Goal: Transaction & Acquisition: Purchase product/service

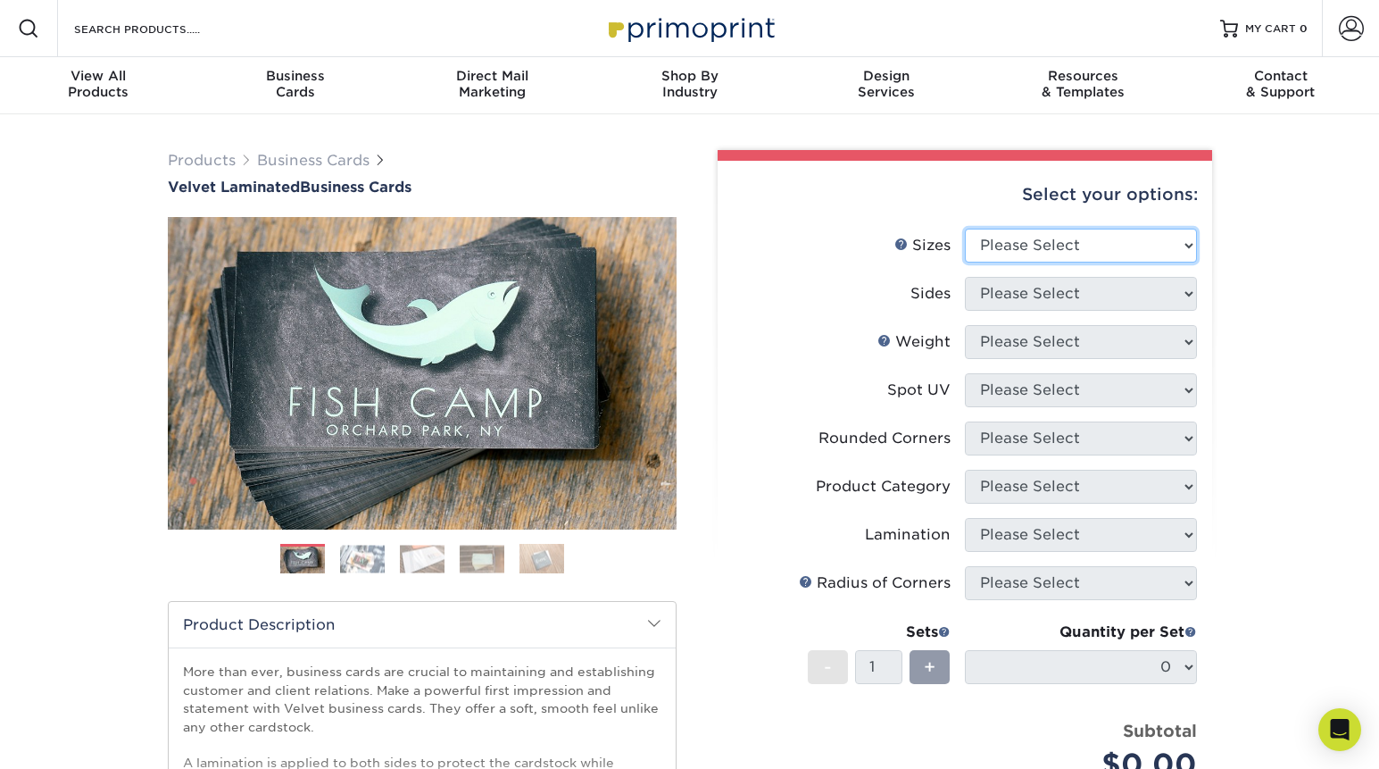
click at [1120, 248] on select "Please Select 1.5" x 3.5" - Mini 1.75" x 3.5" - Mini 2" x 2" - Square 2" x 3" -…" at bounding box center [1081, 246] width 232 height 34
select select "2.00x3.50"
click at [965, 229] on select "Please Select 1.5" x 3.5" - Mini 1.75" x 3.5" - Mini 2" x 2" - Square 2" x 3" -…" at bounding box center [1081, 246] width 232 height 34
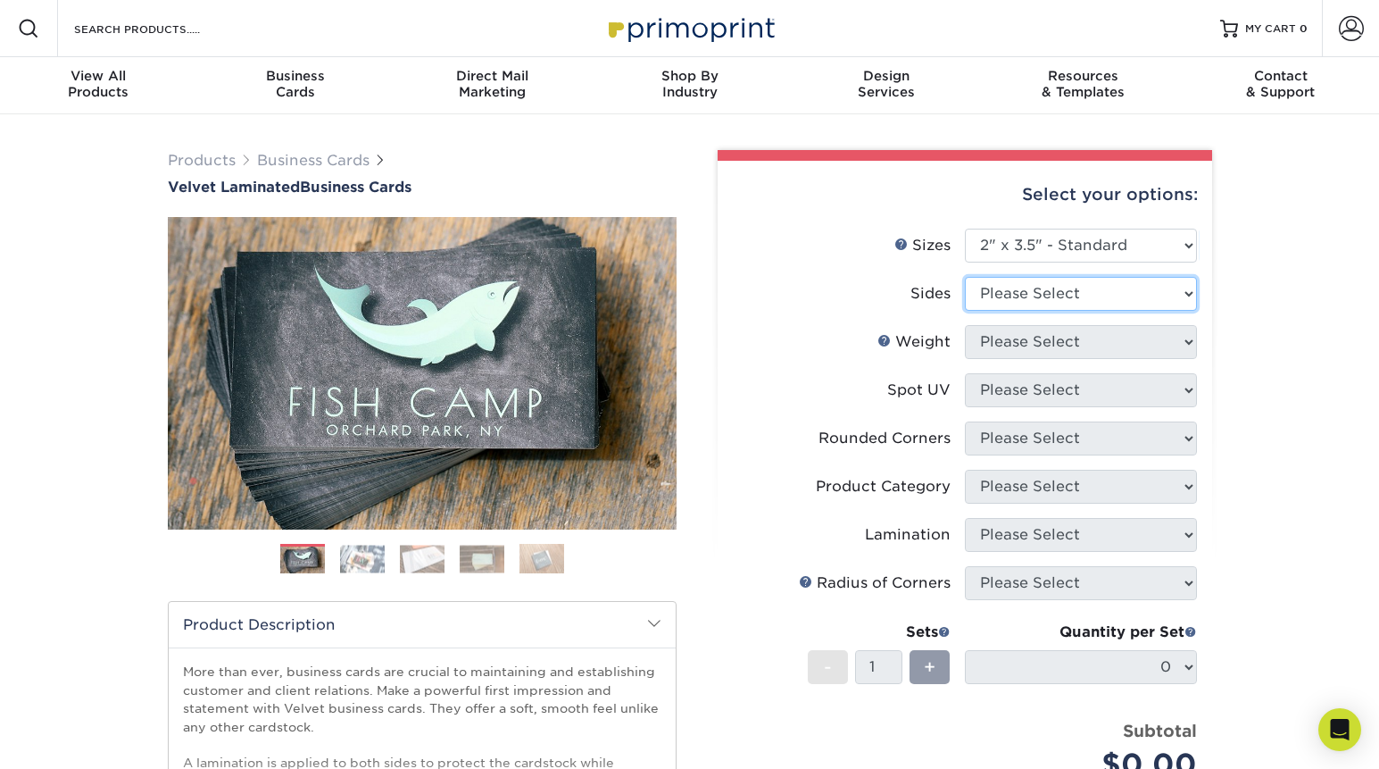
click at [1067, 292] on select "Please Select Print Both Sides Print Front Only" at bounding box center [1081, 294] width 232 height 34
select select "13abbda7-1d64-4f25-8bb2-c179b224825d"
click at [965, 277] on select "Please Select Print Both Sides Print Front Only" at bounding box center [1081, 294] width 232 height 34
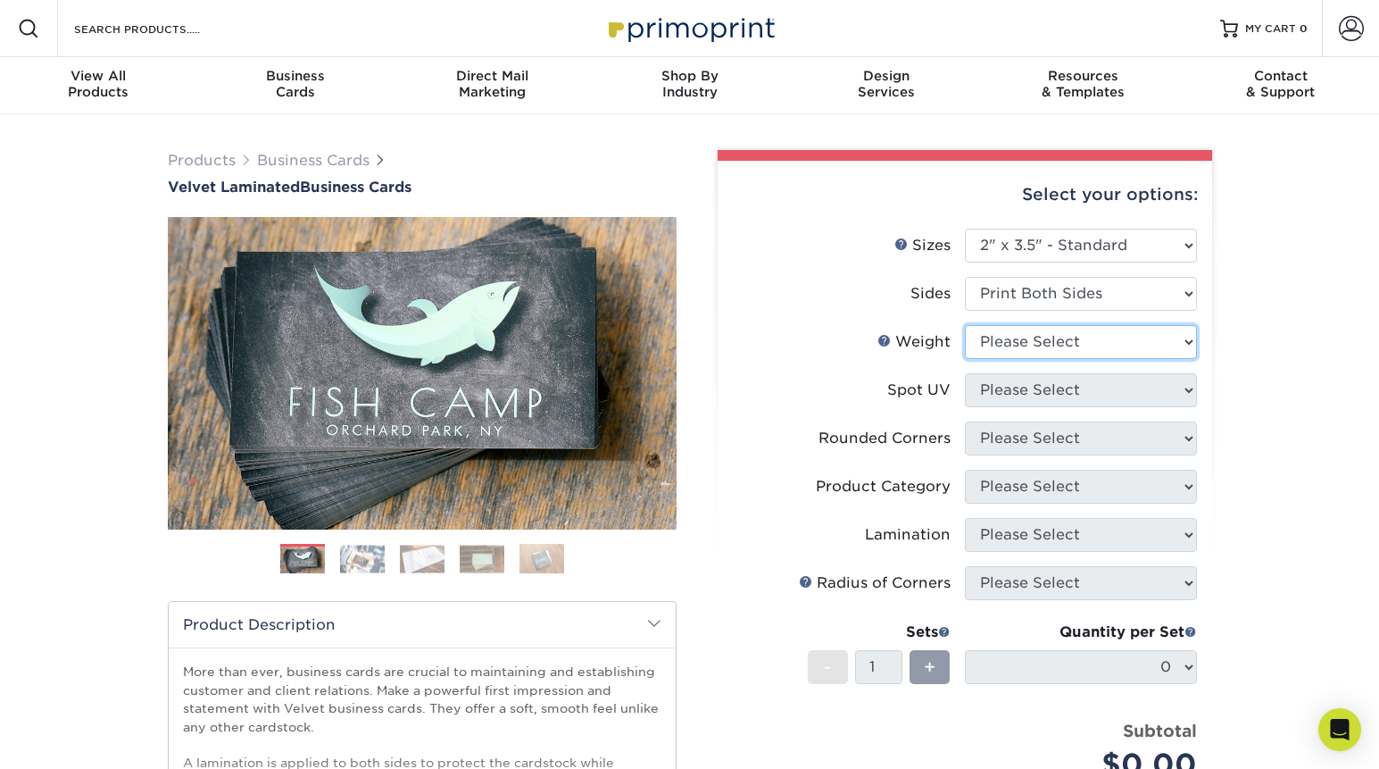
click at [1082, 342] on select "Please Select 16PT" at bounding box center [1081, 342] width 232 height 34
select select "16PT"
click at [965, 325] on select "Please Select 16PT" at bounding box center [1081, 342] width 232 height 34
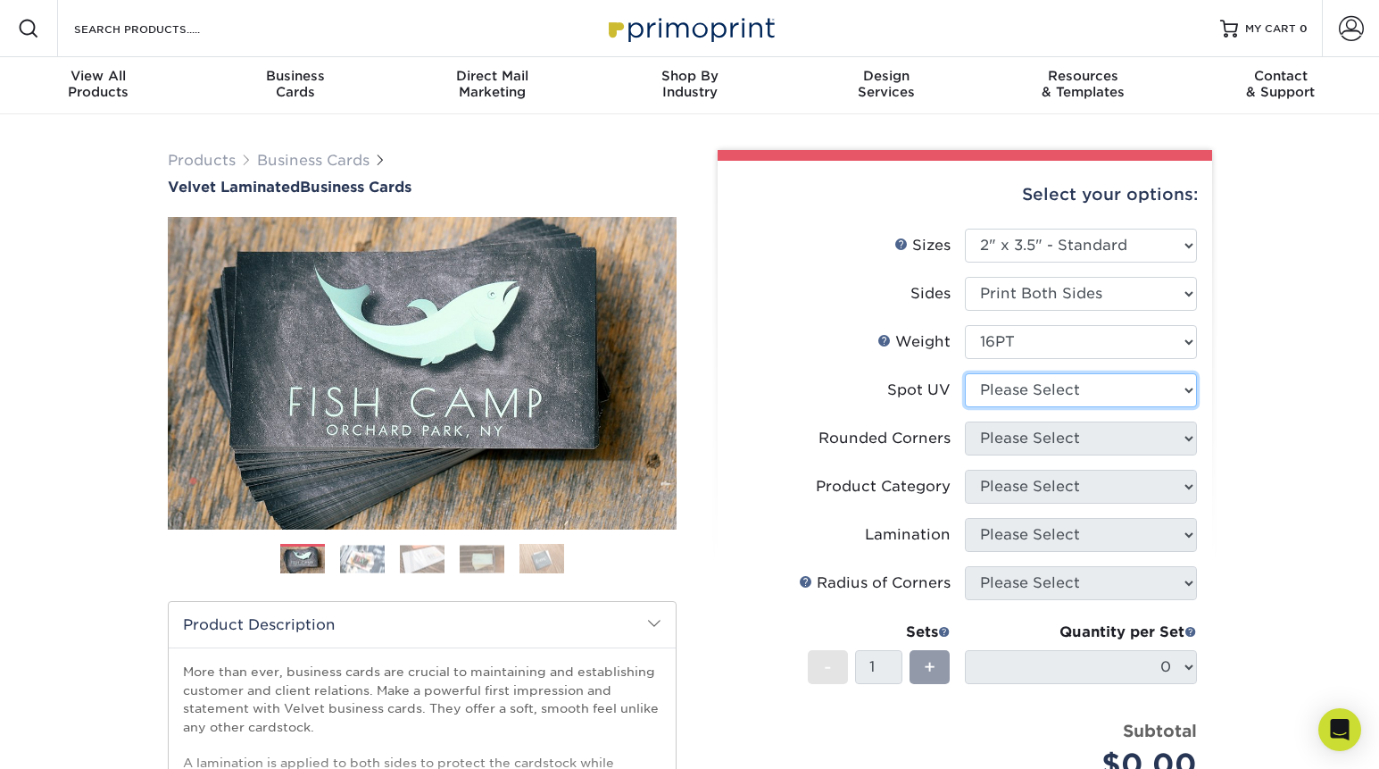
click at [1078, 382] on select "Please Select No Spot UV Front and Back (Both Sides) Front Only Back Only" at bounding box center [1081, 390] width 232 height 34
select select "0"
click at [965, 373] on select "Please Select No Spot UV Front and Back (Both Sides) Front Only Back Only" at bounding box center [1081, 390] width 232 height 34
click at [1083, 436] on select "Please Select Yes - Round 2 Corners Yes - Round 4 Corners No" at bounding box center [1081, 438] width 232 height 34
select select "7672df9e-0e0a-464d-8e1f-920c575e4da3"
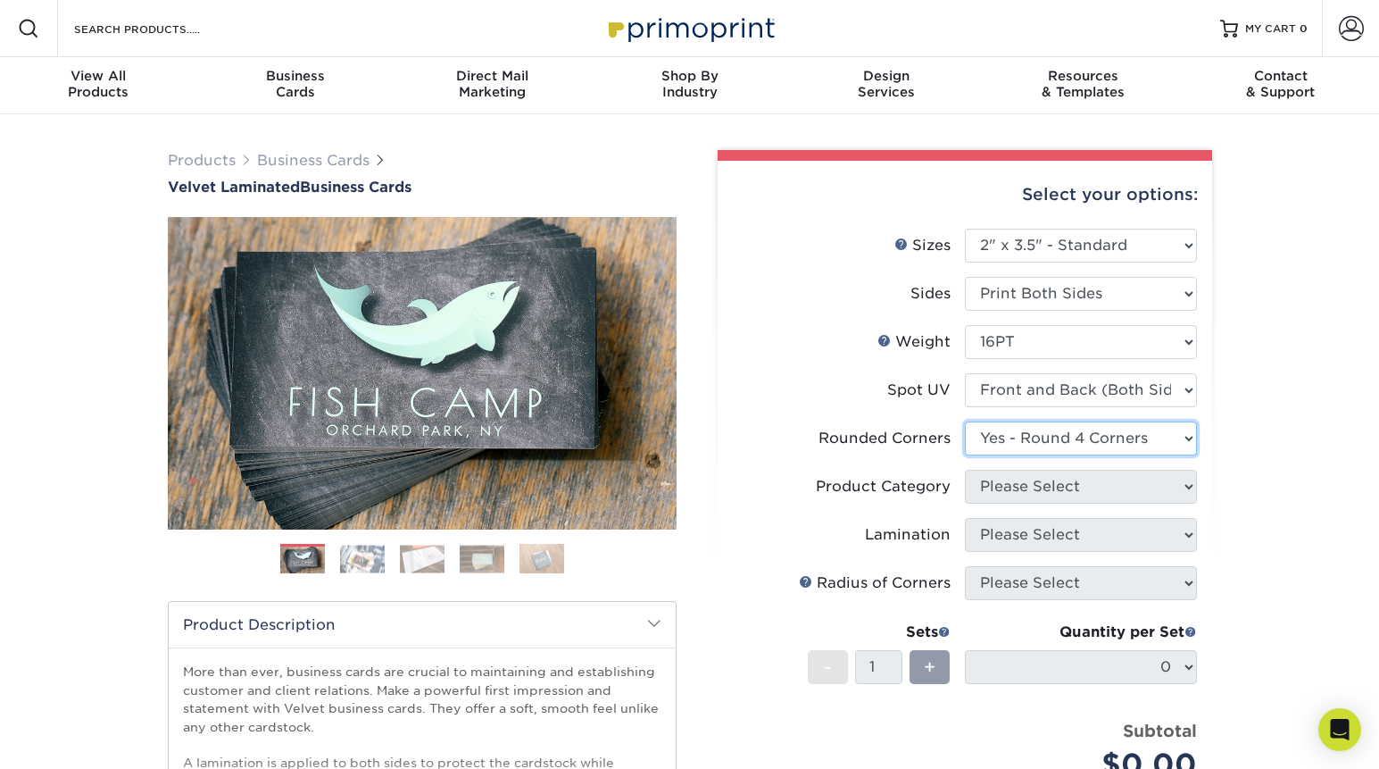
click at [965, 421] on select "Please Select Yes - Round 2 Corners Yes - Round 4 Corners No" at bounding box center [1081, 438] width 232 height 34
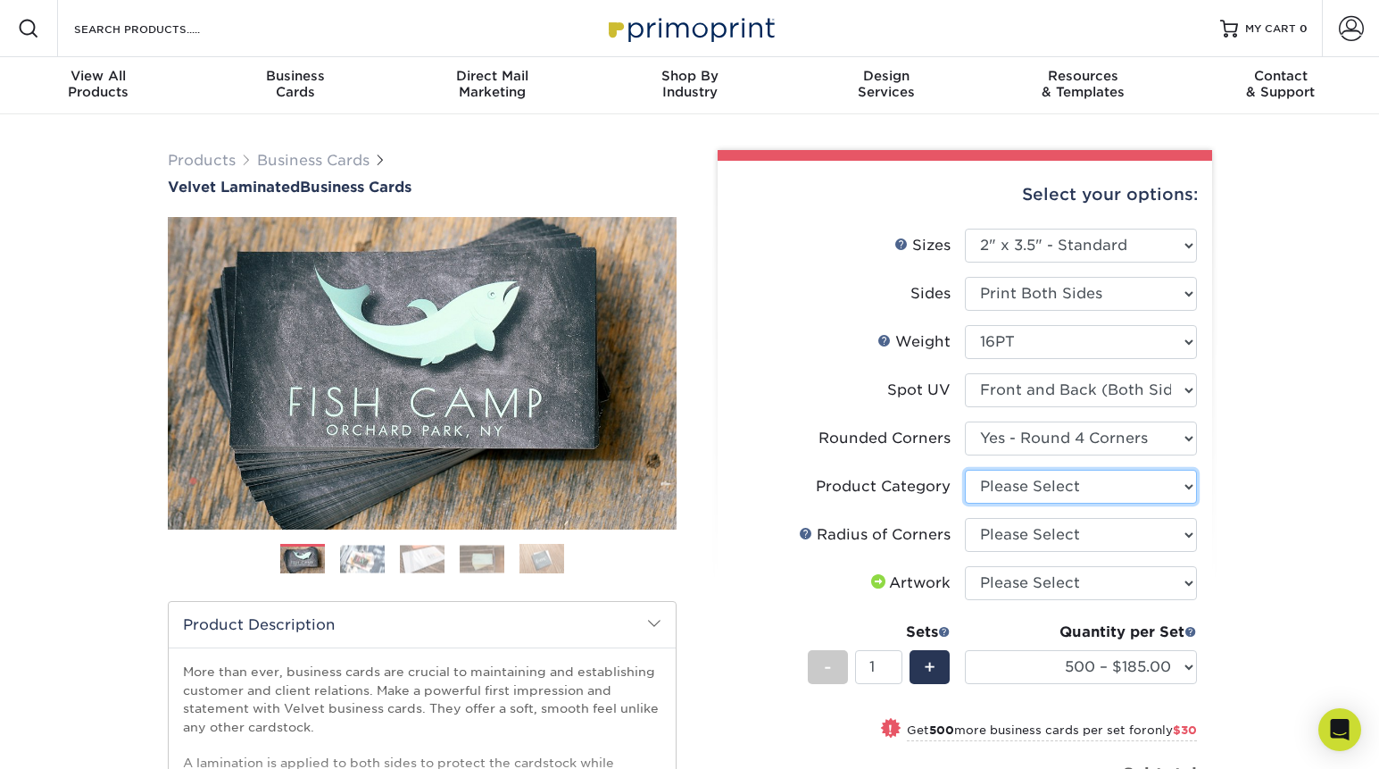
click at [1094, 484] on select "Please Select Business Cards" at bounding box center [1081, 487] width 232 height 34
select select "3b5148f1-0588-4f88-a218-97bcfdce65c1"
click at [965, 470] on select "Please Select Business Cards" at bounding box center [1081, 487] width 232 height 34
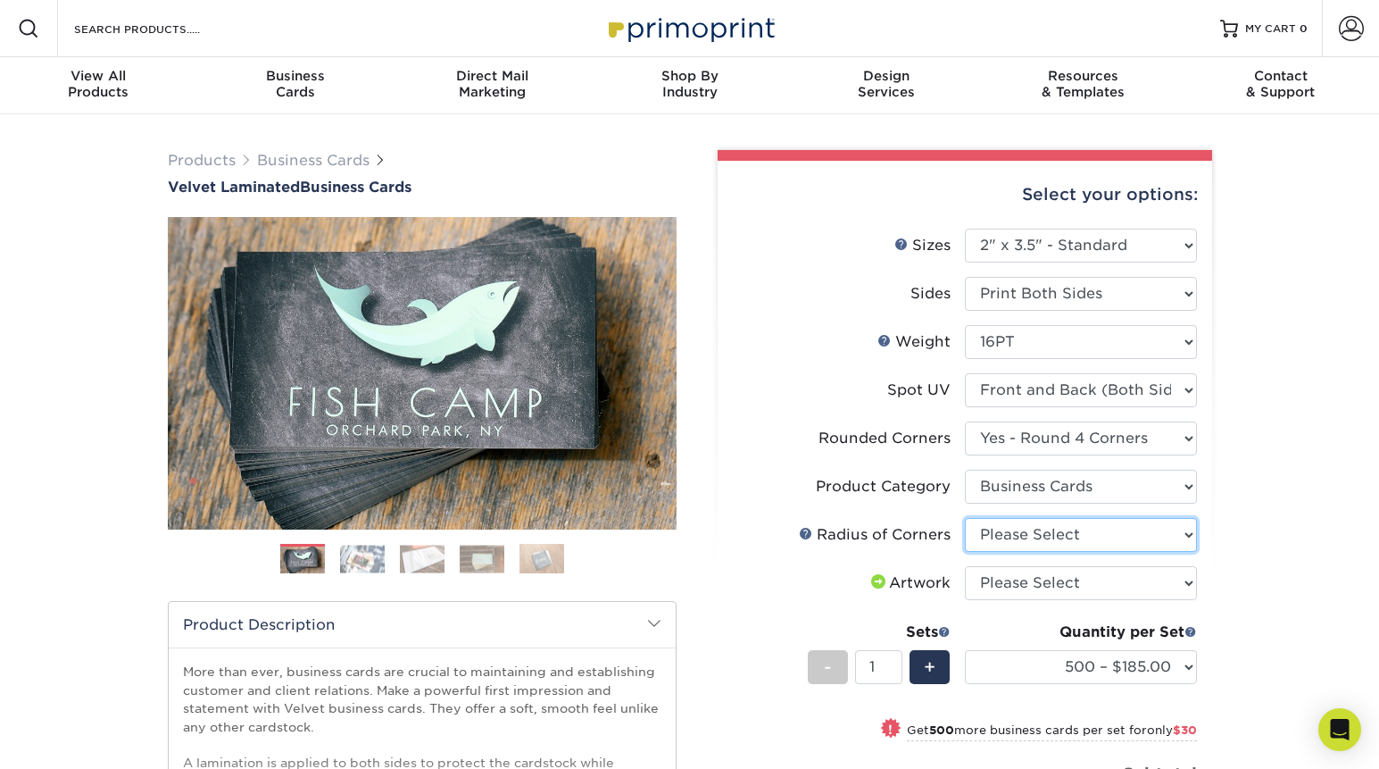
click at [1104, 546] on select "Please Select Rounded 1/8" Rounded 1/4"" at bounding box center [1081, 535] width 232 height 34
select select "479fbfe7-6a0c-4895-8c9a-81739b7486c9"
click at [965, 518] on select "Please Select Rounded 1/8" Rounded 1/4"" at bounding box center [1081, 535] width 232 height 34
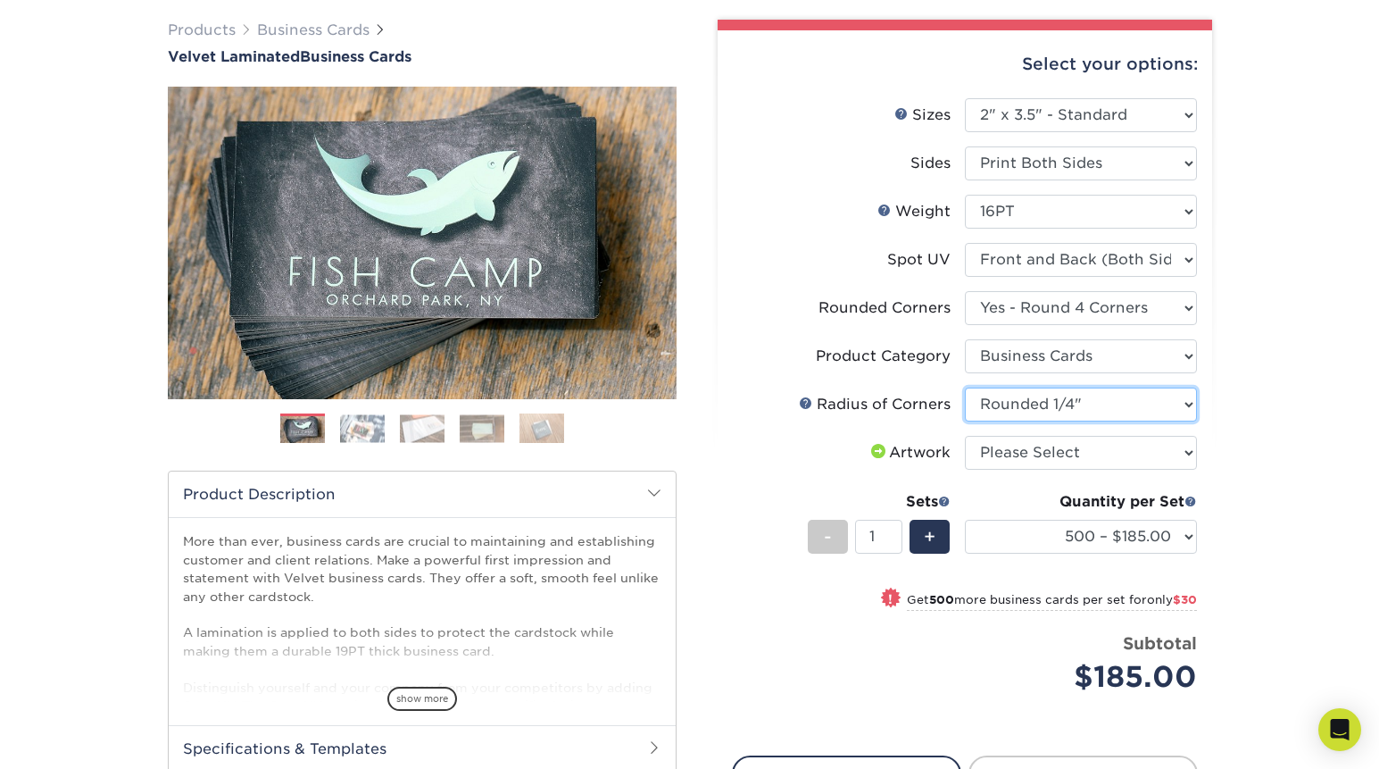
scroll to position [133, 0]
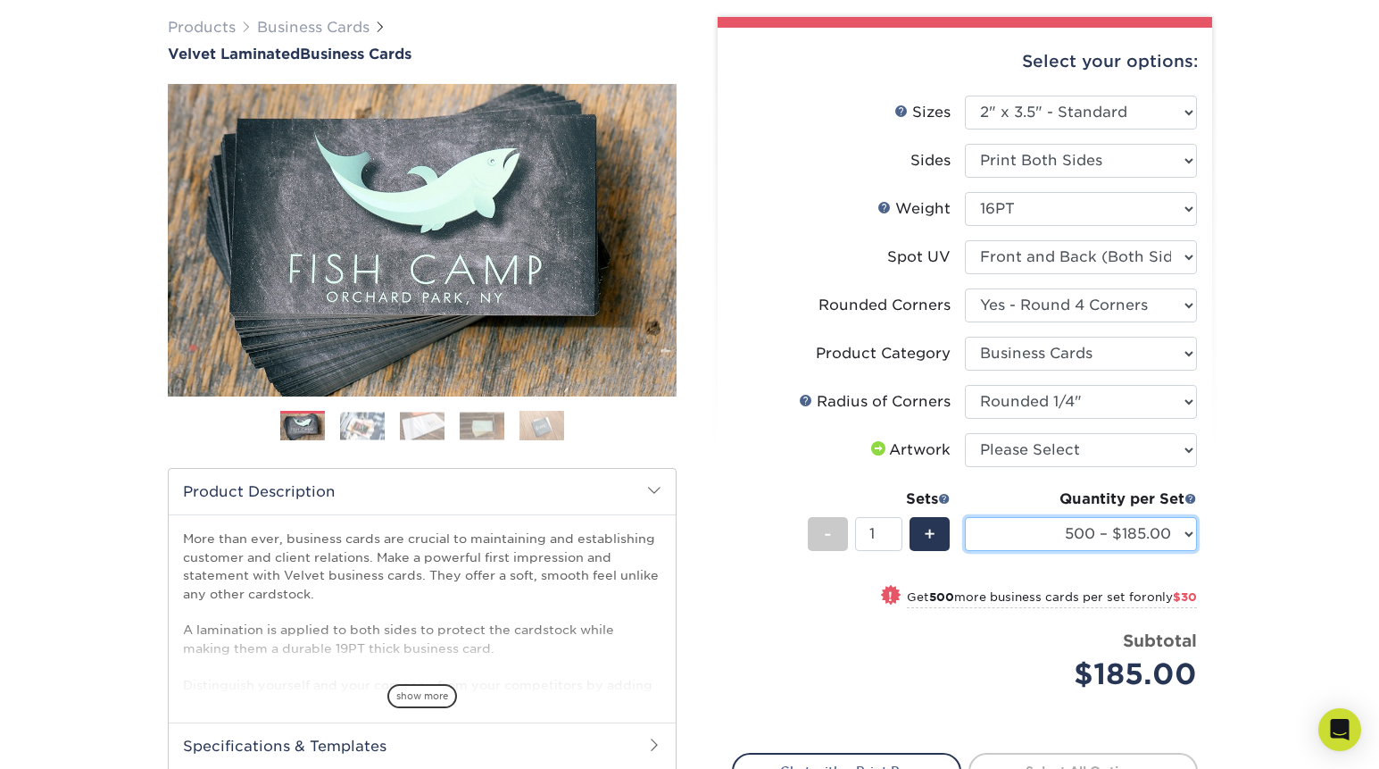
click at [1146, 530] on select "500 – $185.00 1000 – $215.00 2500 – $518.00 5000 – $869.00 10000 – $1557.00" at bounding box center [1081, 534] width 232 height 34
click at [965, 517] on select "500 – $185.00 1000 – $215.00 2500 – $518.00 5000 – $869.00 10000 – $1557.00" at bounding box center [1081, 534] width 232 height 34
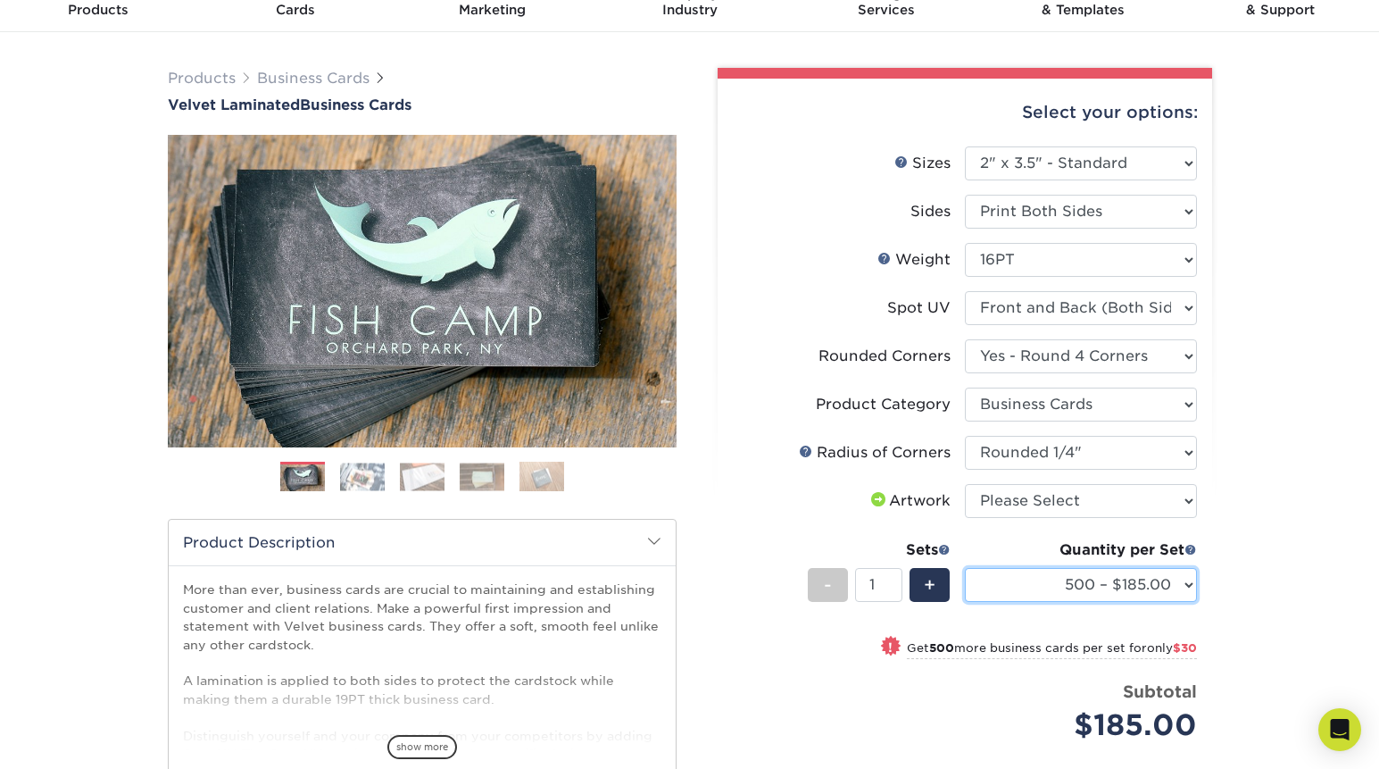
scroll to position [76, 0]
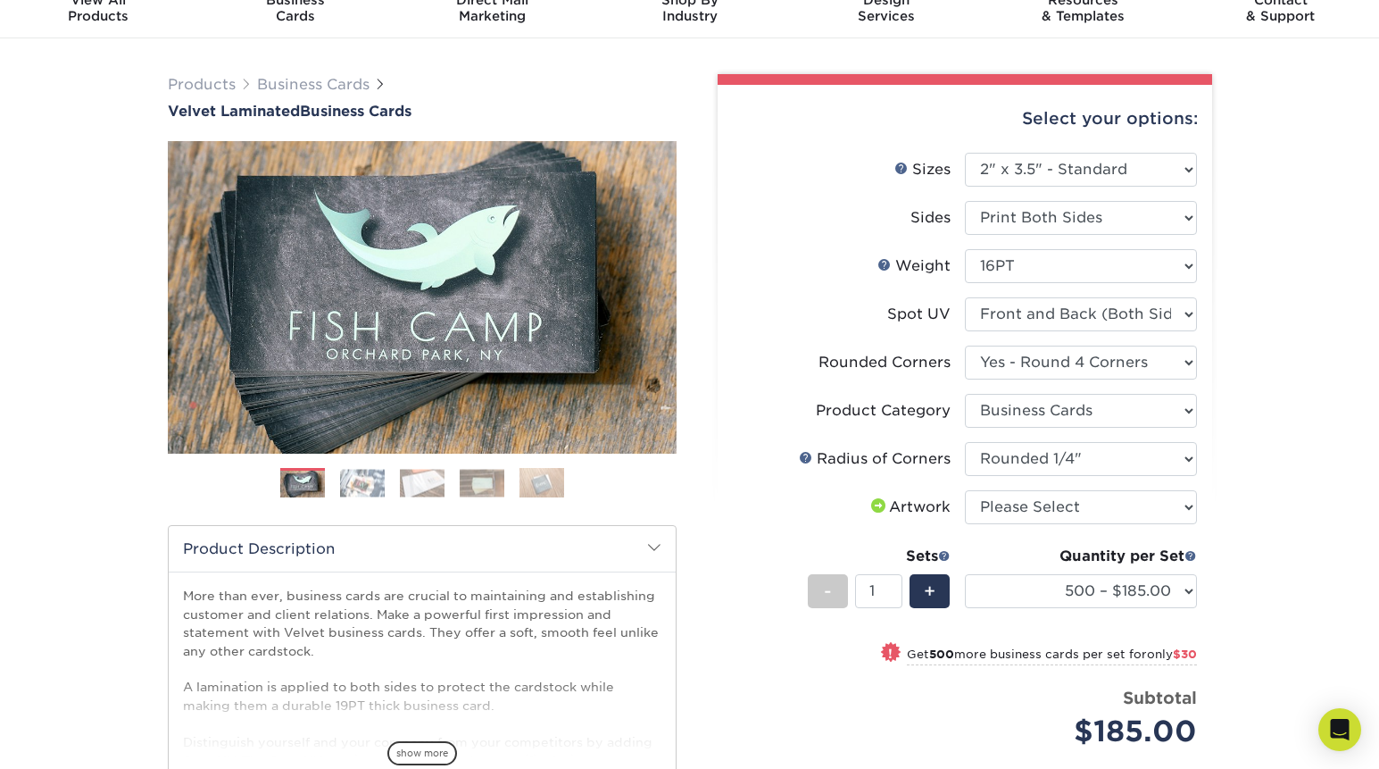
click at [360, 485] on img at bounding box center [362, 483] width 45 height 28
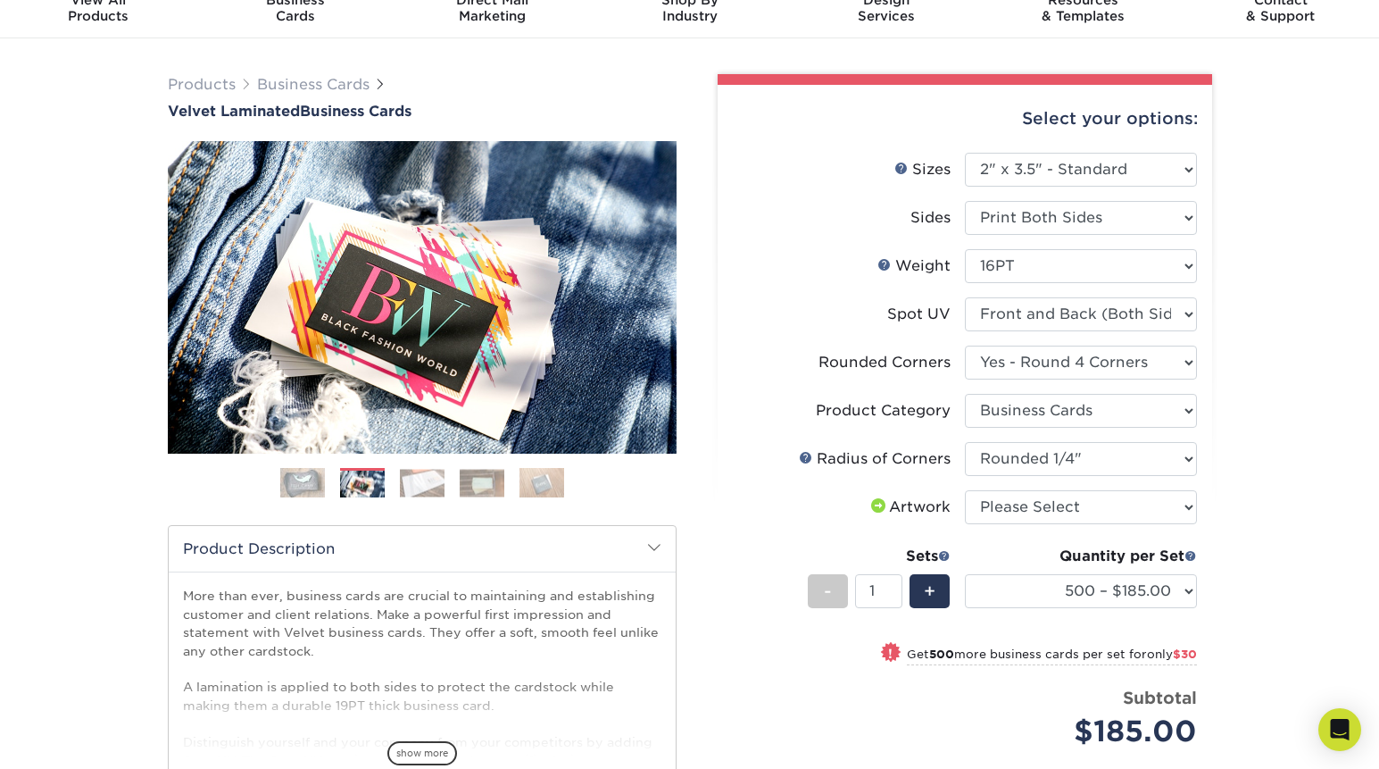
click at [414, 502] on ol at bounding box center [422, 489] width 509 height 43
click at [423, 487] on img at bounding box center [422, 483] width 45 height 28
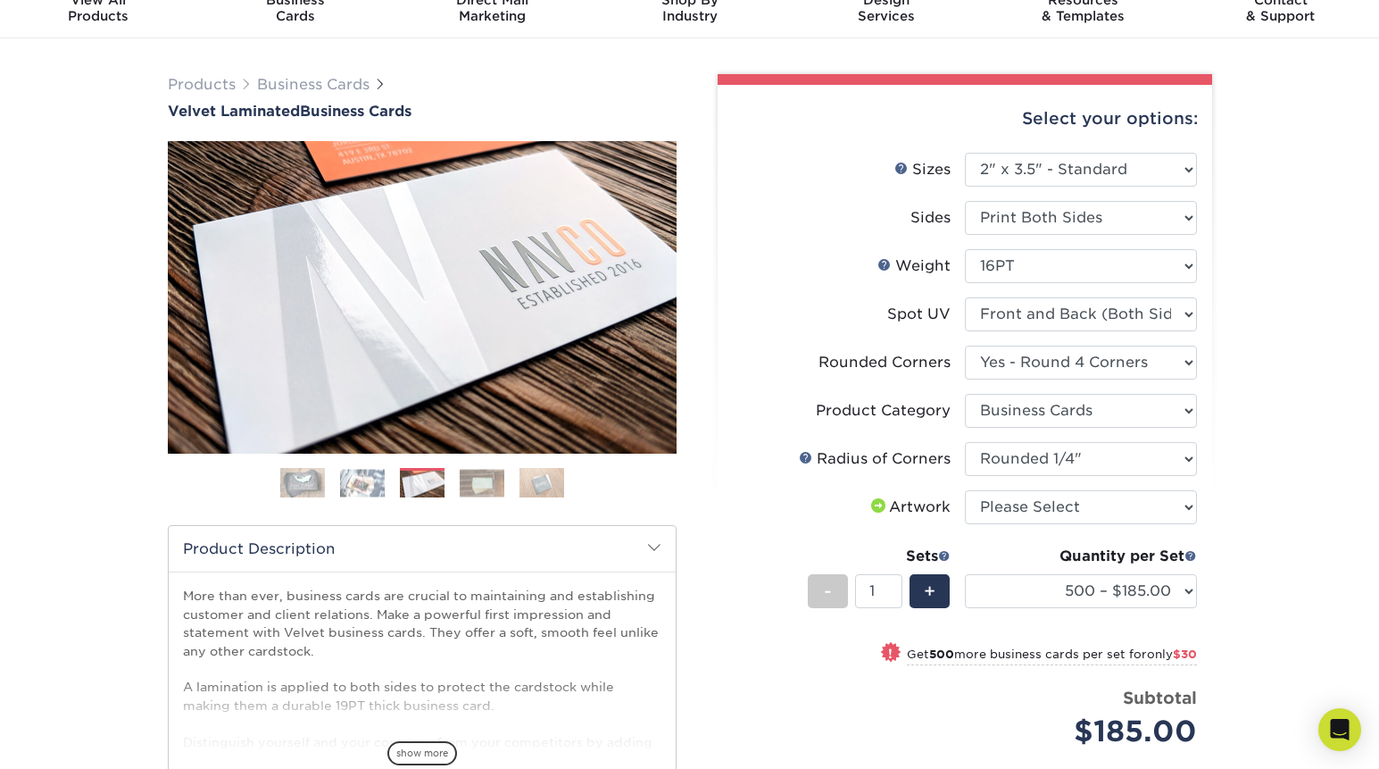
click at [482, 488] on img at bounding box center [482, 483] width 45 height 28
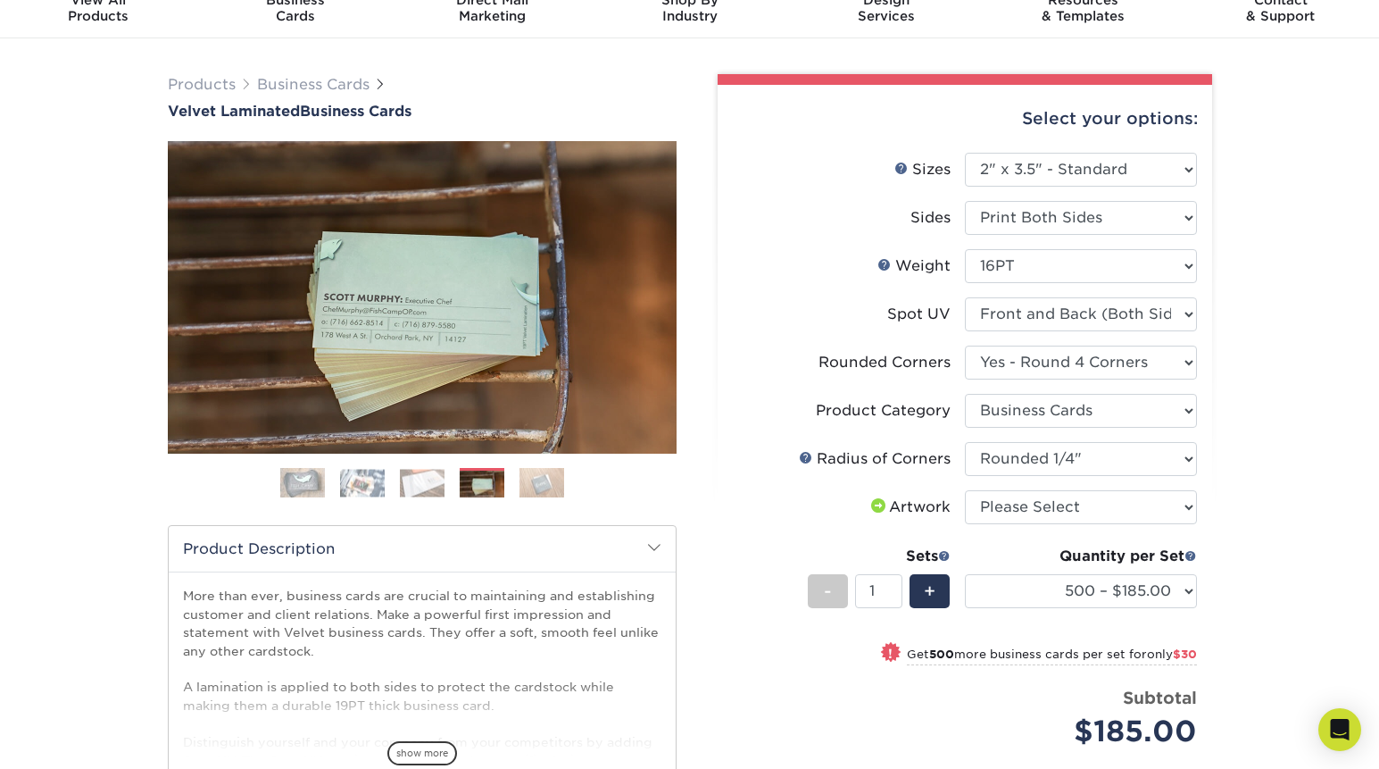
click at [534, 495] on img at bounding box center [542, 482] width 45 height 31
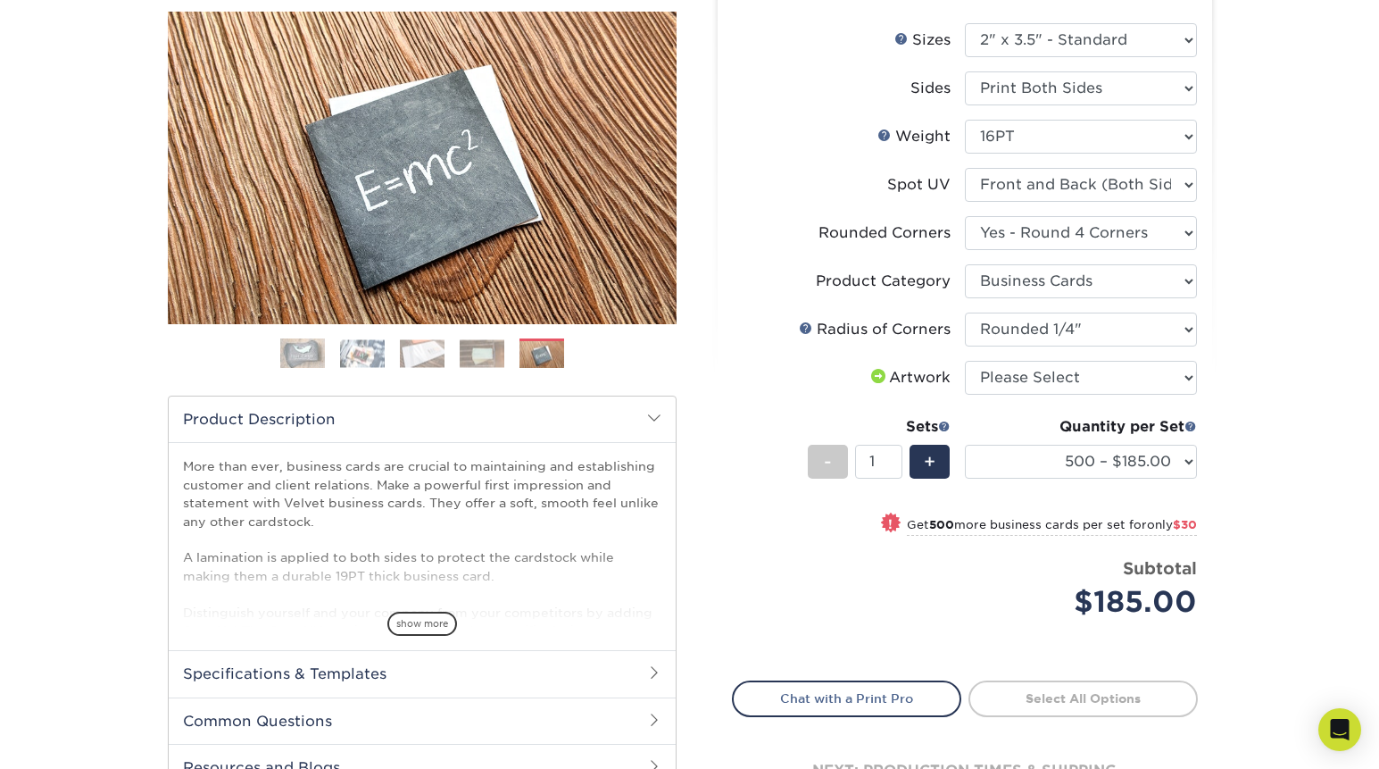
scroll to position [211, 0]
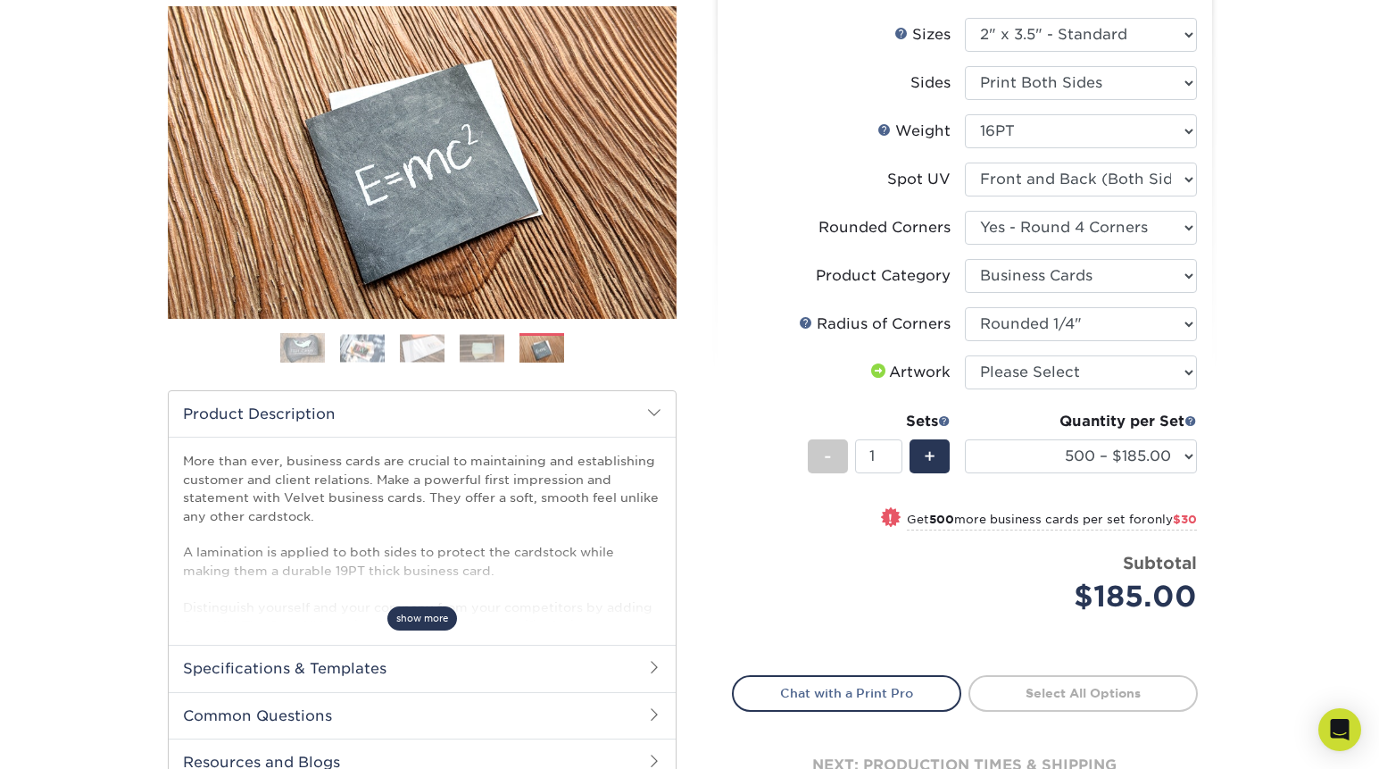
click at [449, 614] on span "show more" at bounding box center [422, 618] width 70 height 24
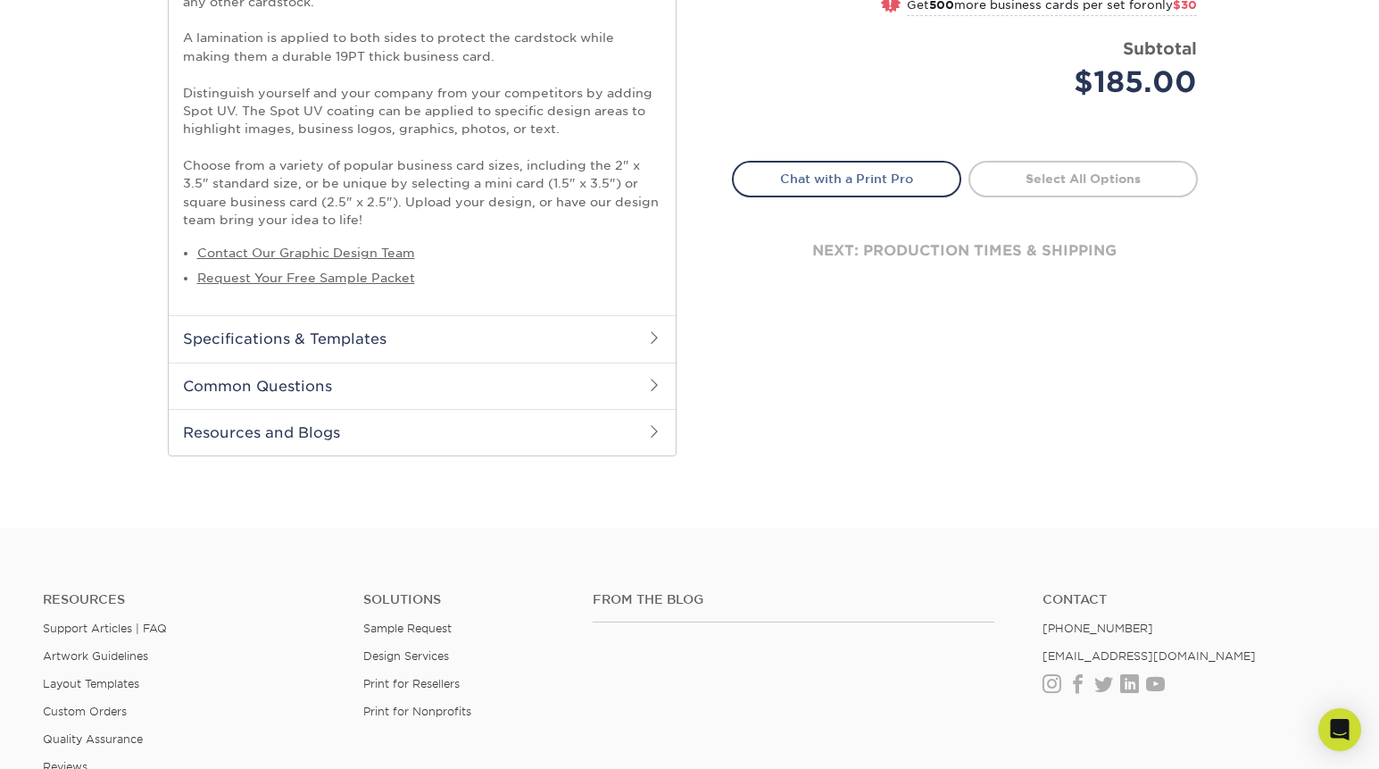
scroll to position [724, 0]
click at [394, 368] on h2 "Common Questions" at bounding box center [422, 386] width 507 height 46
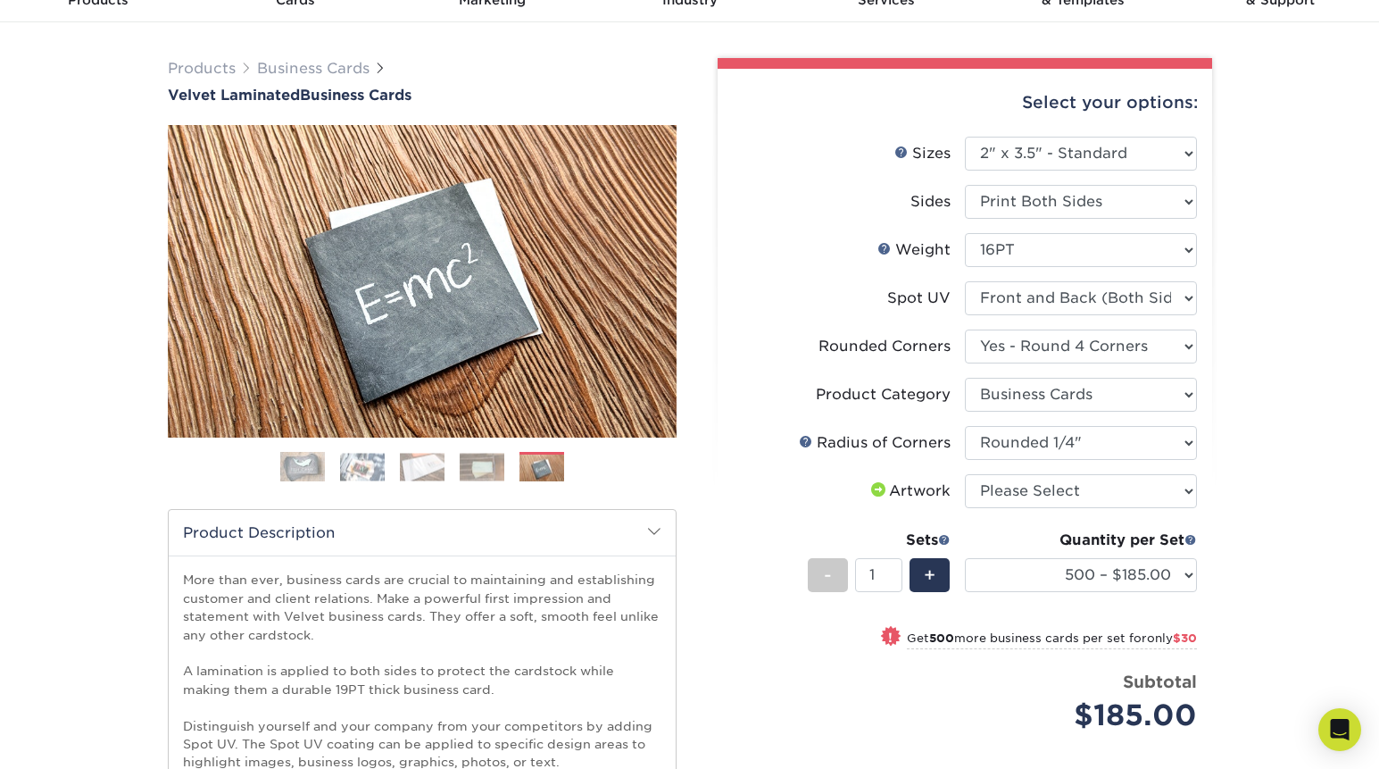
scroll to position [93, 0]
